Goal: Task Accomplishment & Management: Use online tool/utility

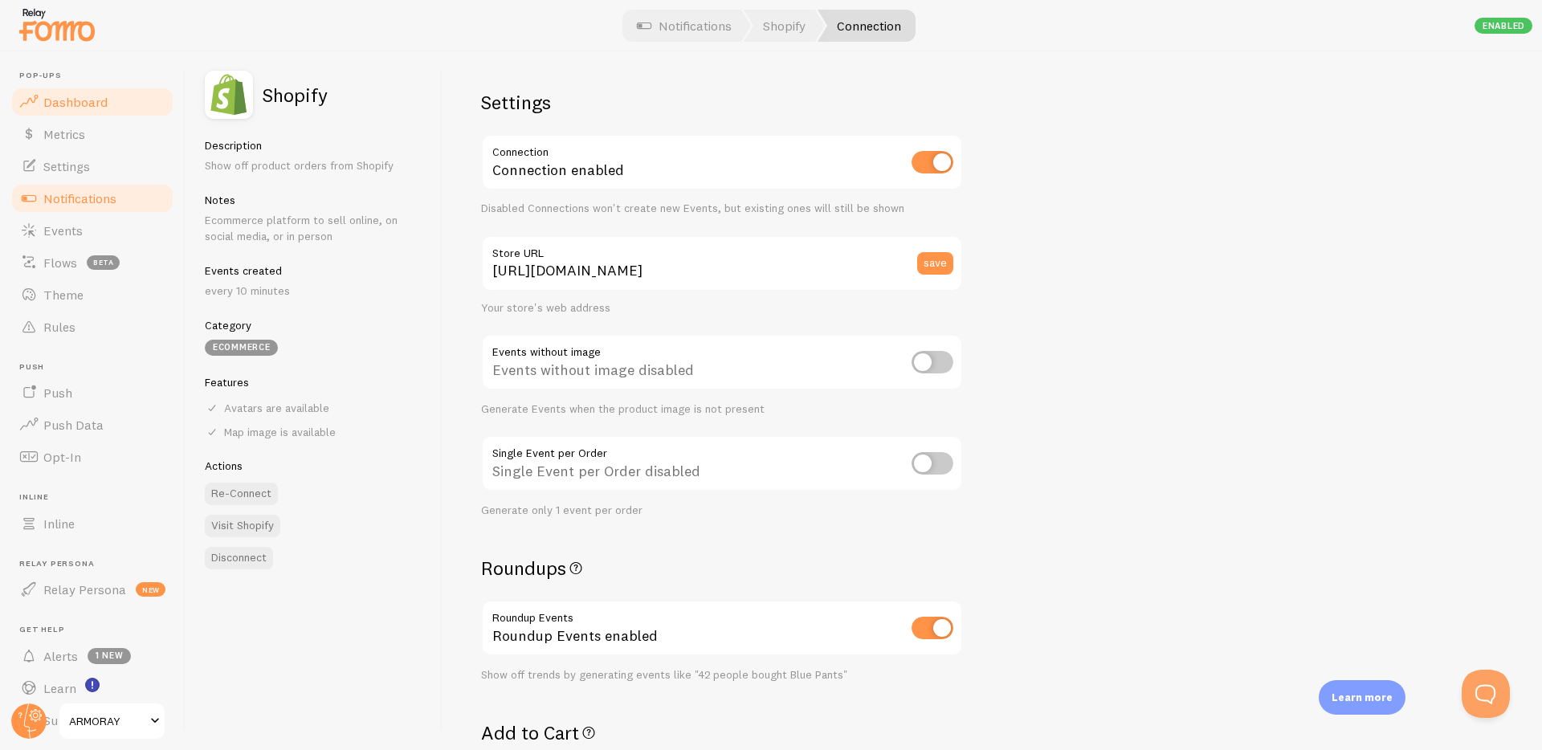
click at [78, 95] on span "Dashboard" at bounding box center [75, 102] width 64 height 16
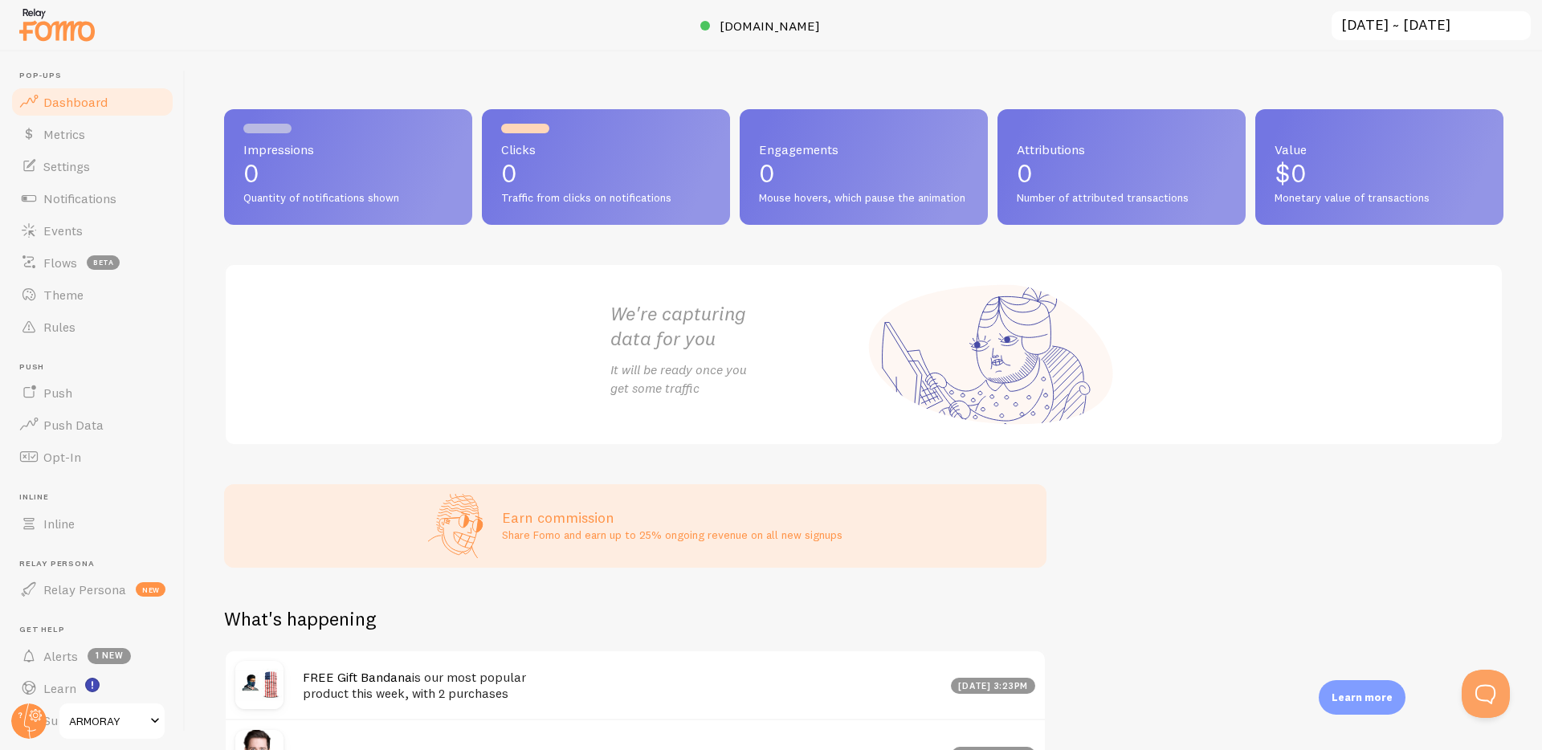
click at [124, 723] on span "ARMORAY" at bounding box center [107, 720] width 76 height 19
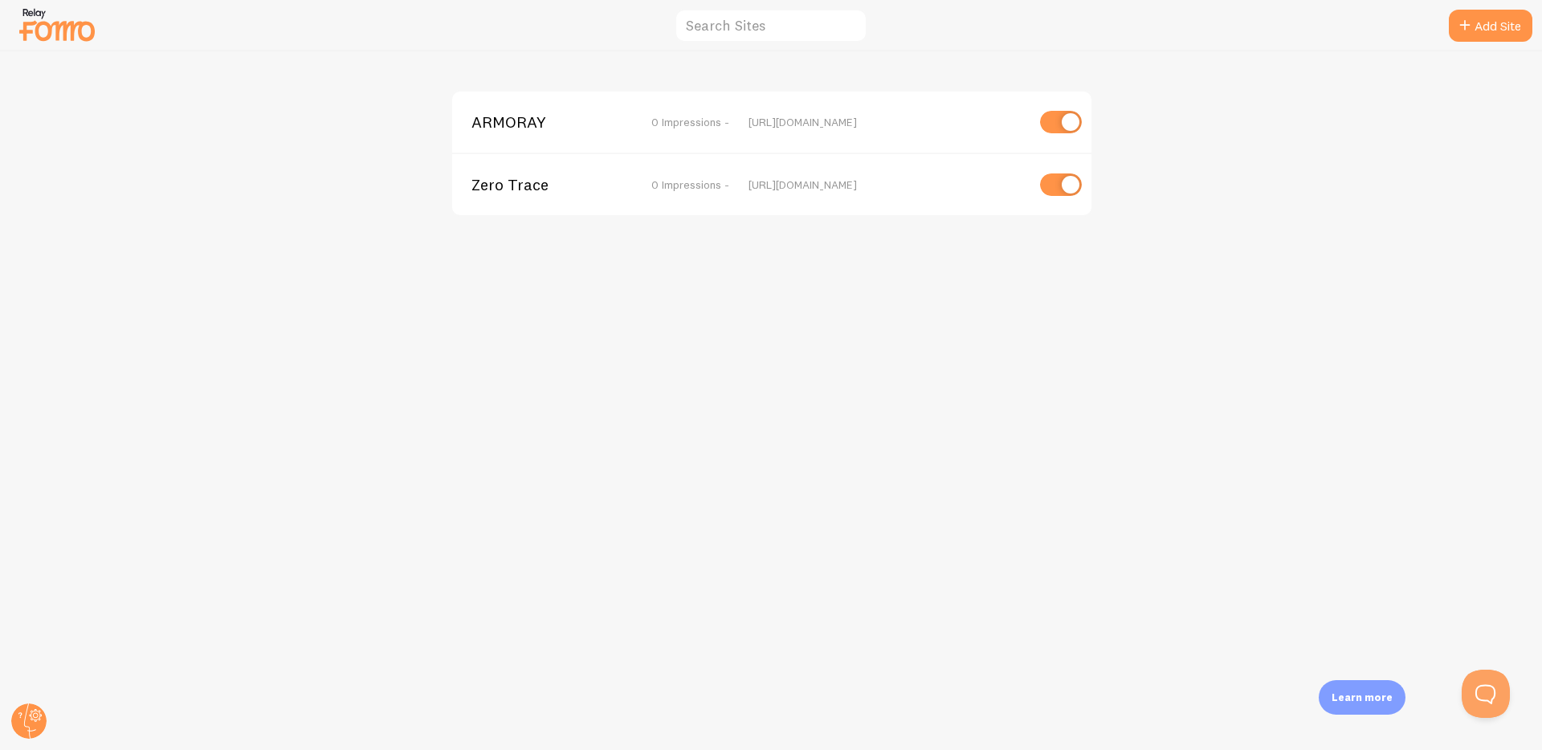
drag, startPoint x: 727, startPoint y: 393, endPoint x: 616, endPoint y: 248, distance: 182.1
click at [727, 389] on div "ARMORAY 0 Impressions - [URL][DOMAIN_NAME] Zero Trace 0 Impressions - [URL][DOM…" at bounding box center [771, 400] width 1541 height 699
click at [1474, 24] on link "Add Site" at bounding box center [1491, 26] width 84 height 32
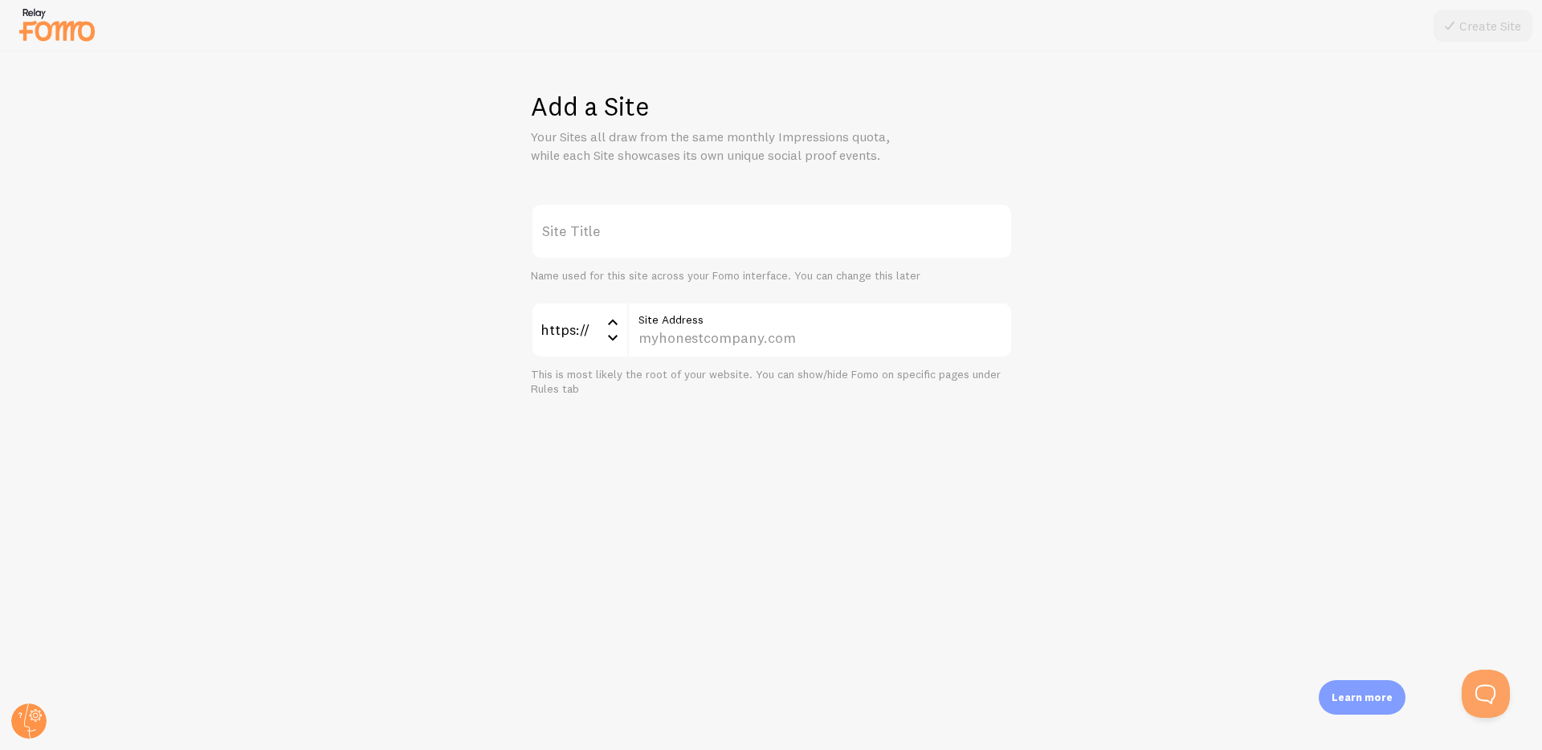
click at [620, 234] on label "Site Title" at bounding box center [772, 231] width 482 height 56
click at [620, 234] on input "Site Title" at bounding box center [772, 231] width 482 height 56
click at [1259, 96] on div "Add a Site Your Sites all draw from the same monthly Impressions quota, while e…" at bounding box center [771, 400] width 1541 height 699
